Goal: Obtain resource: Obtain resource

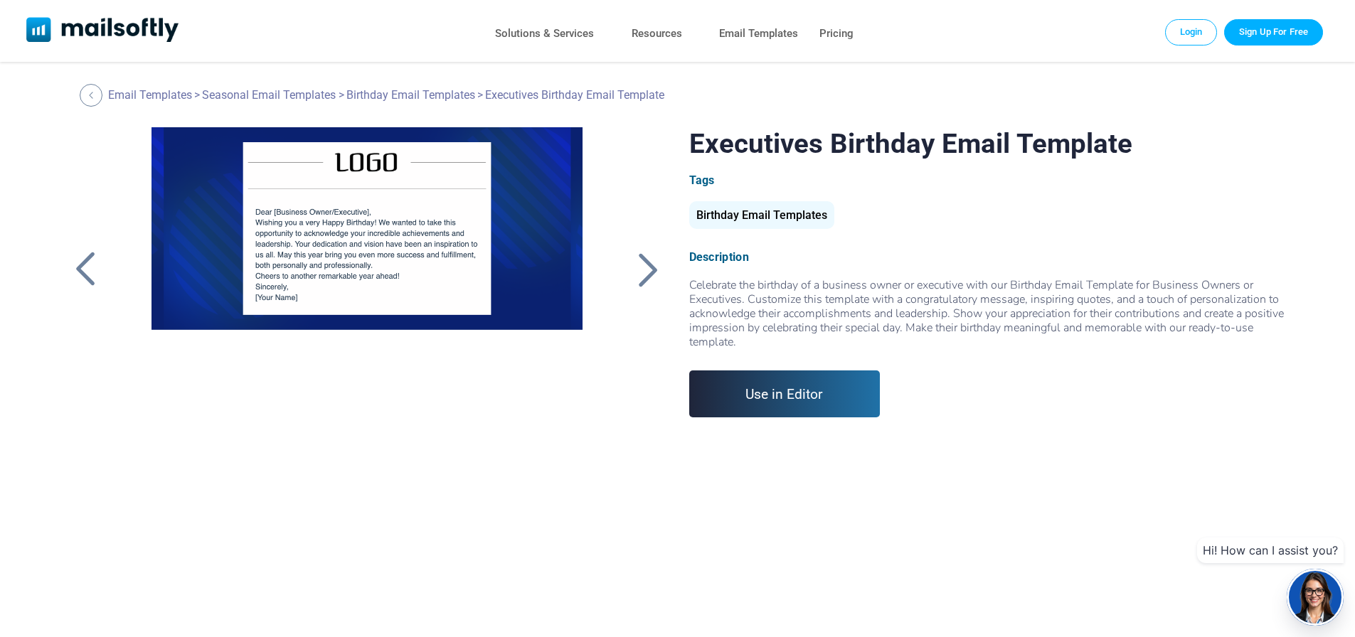
click at [649, 274] on div at bounding box center [649, 269] width 36 height 37
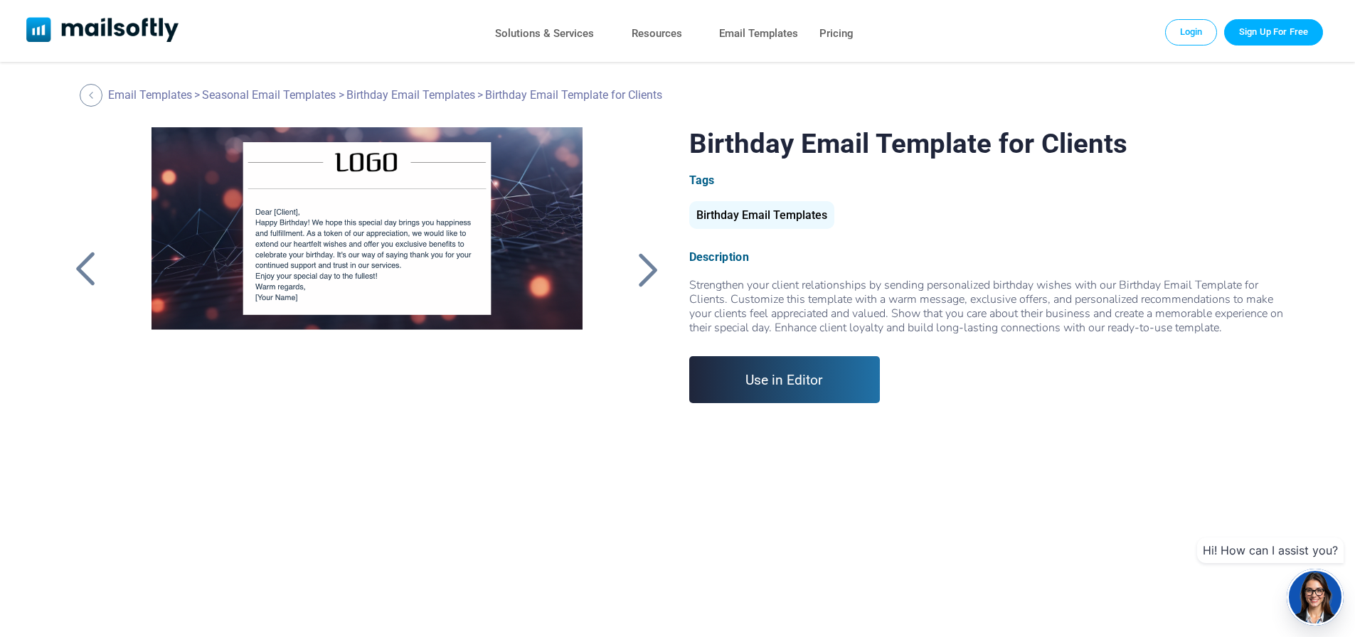
click at [759, 385] on link "Use in Editor" at bounding box center [784, 379] width 191 height 47
